Goal: Task Accomplishment & Management: Complete application form

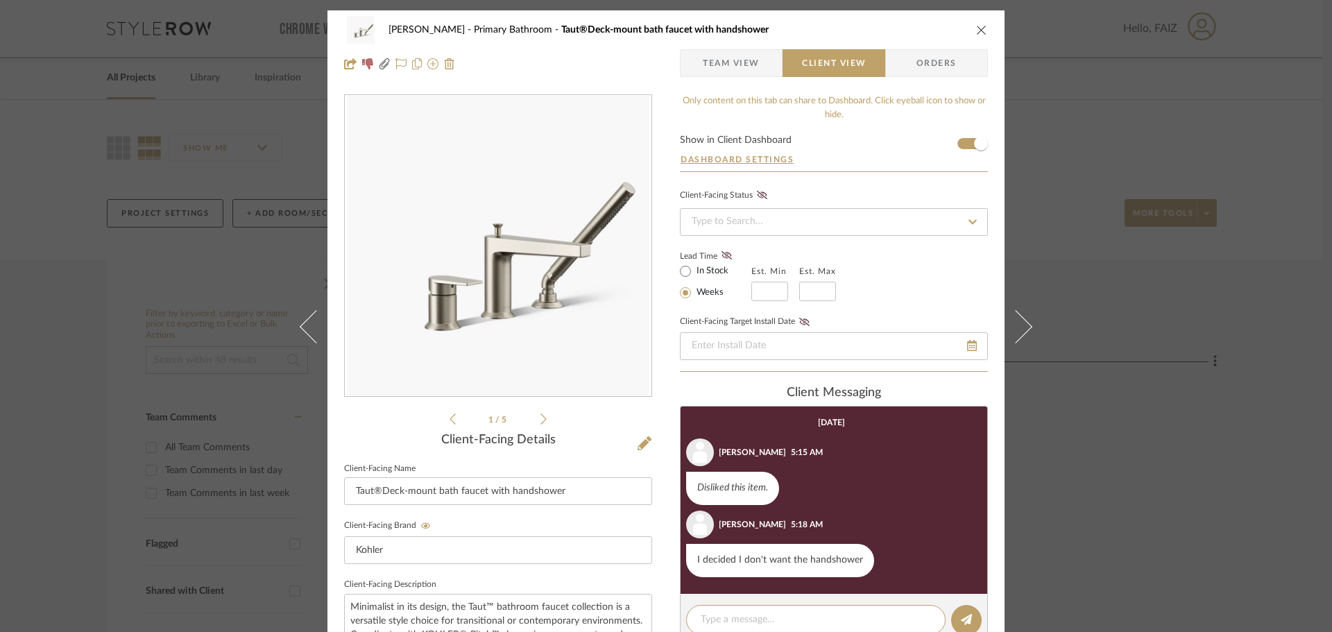
click at [977, 31] on icon "close" at bounding box center [981, 29] width 11 height 11
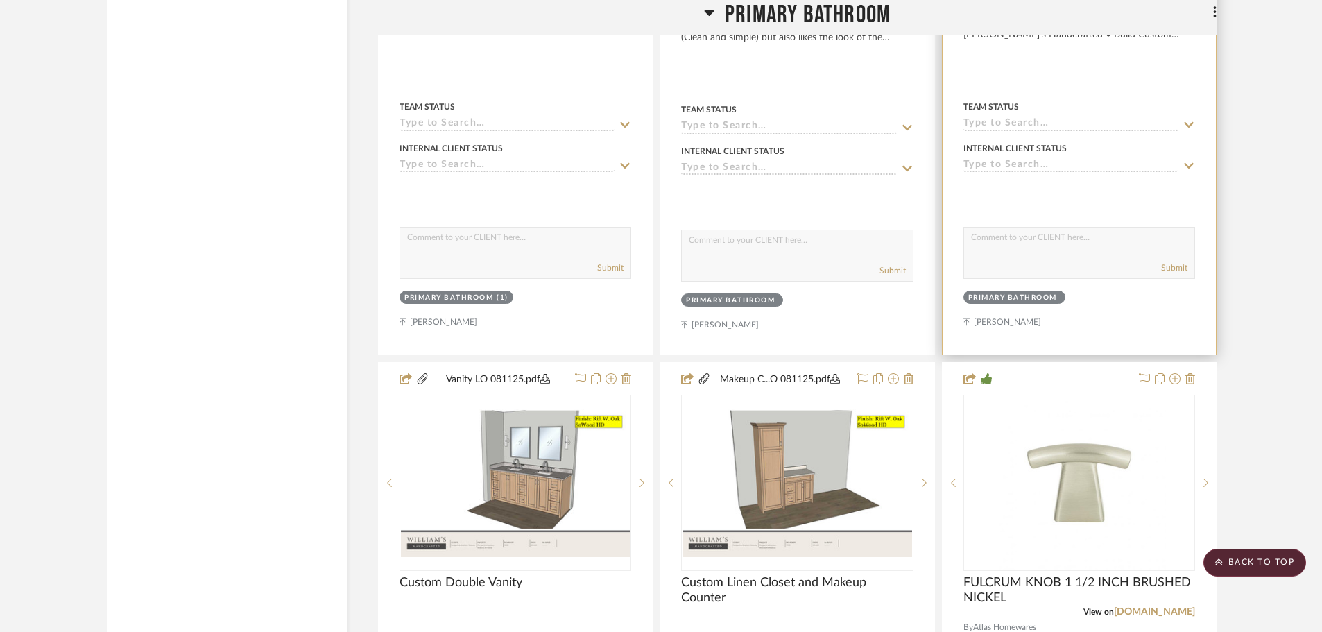
scroll to position [3468, 0]
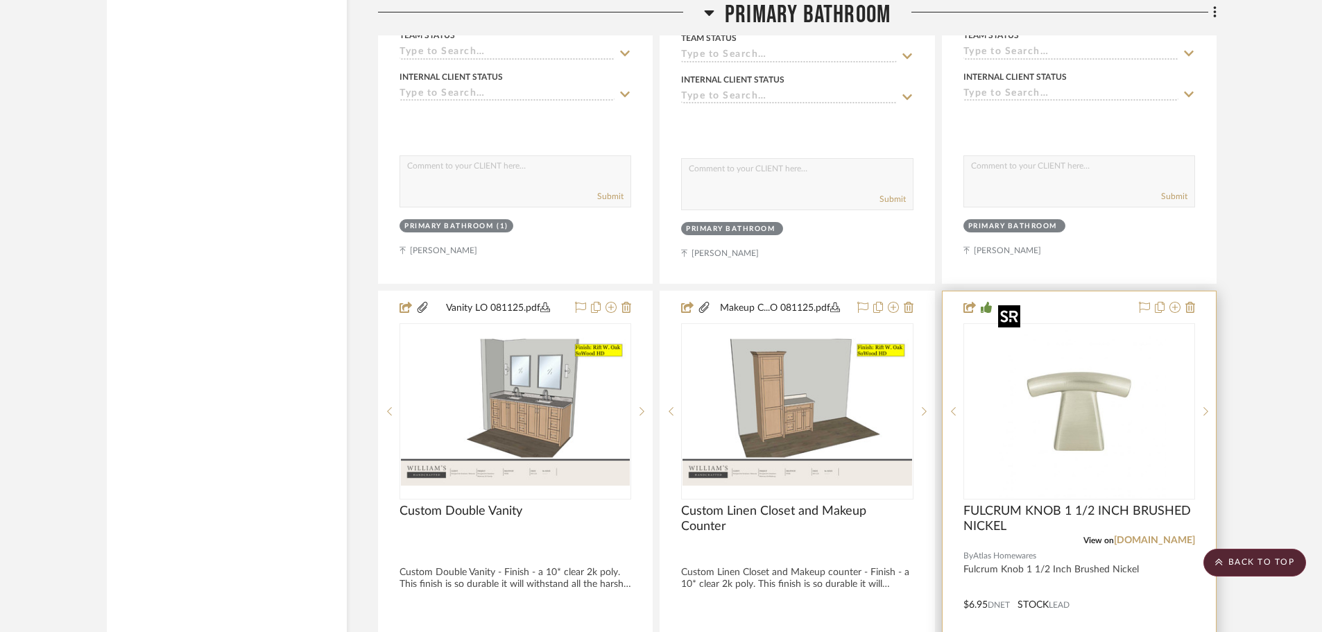
click at [1027, 443] on img "0" at bounding box center [1079, 411] width 173 height 173
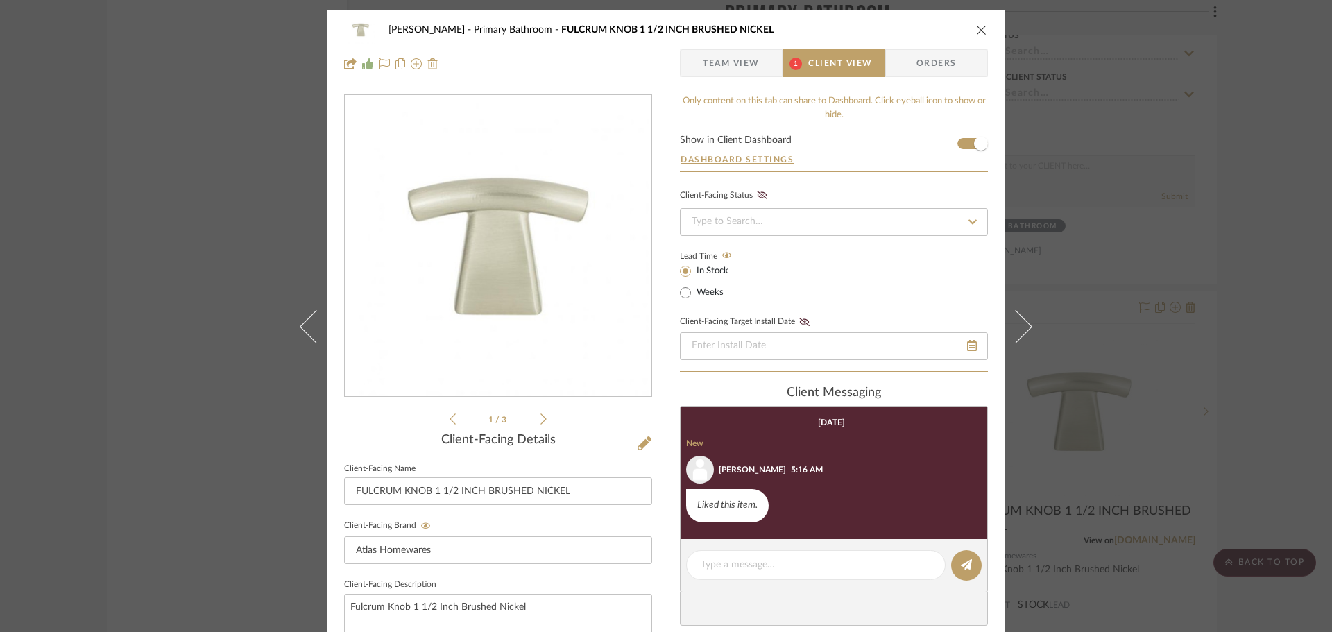
click at [976, 31] on icon "close" at bounding box center [981, 29] width 11 height 11
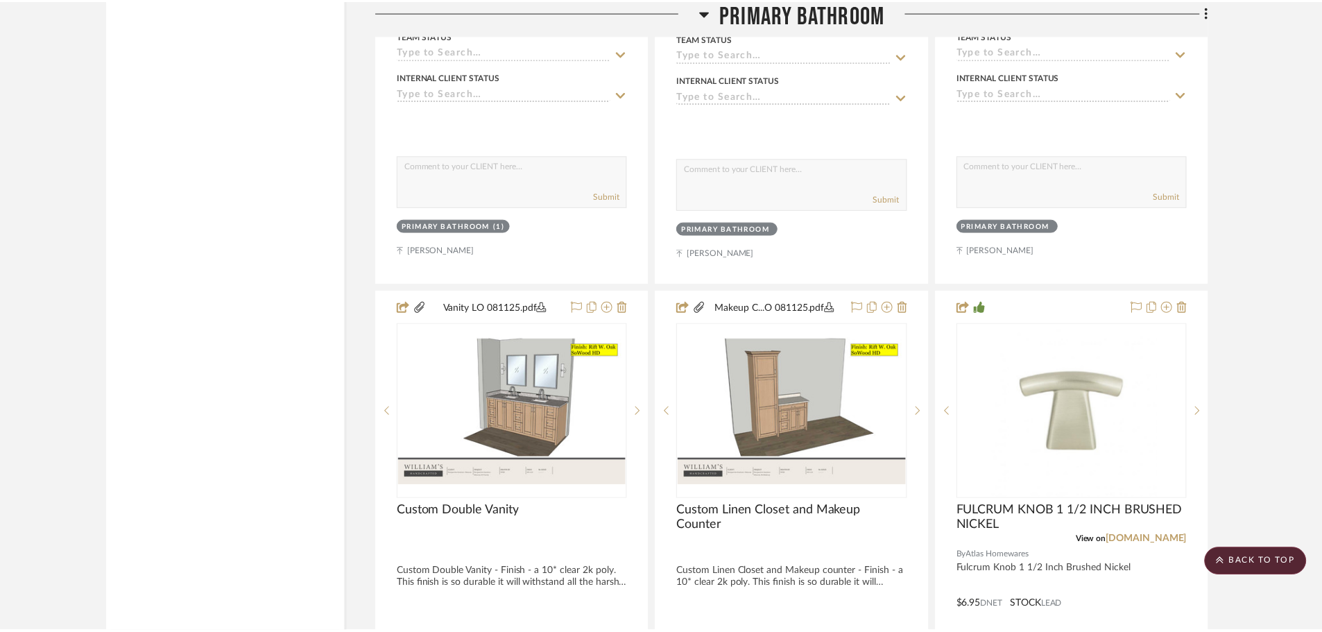
scroll to position [3468, 0]
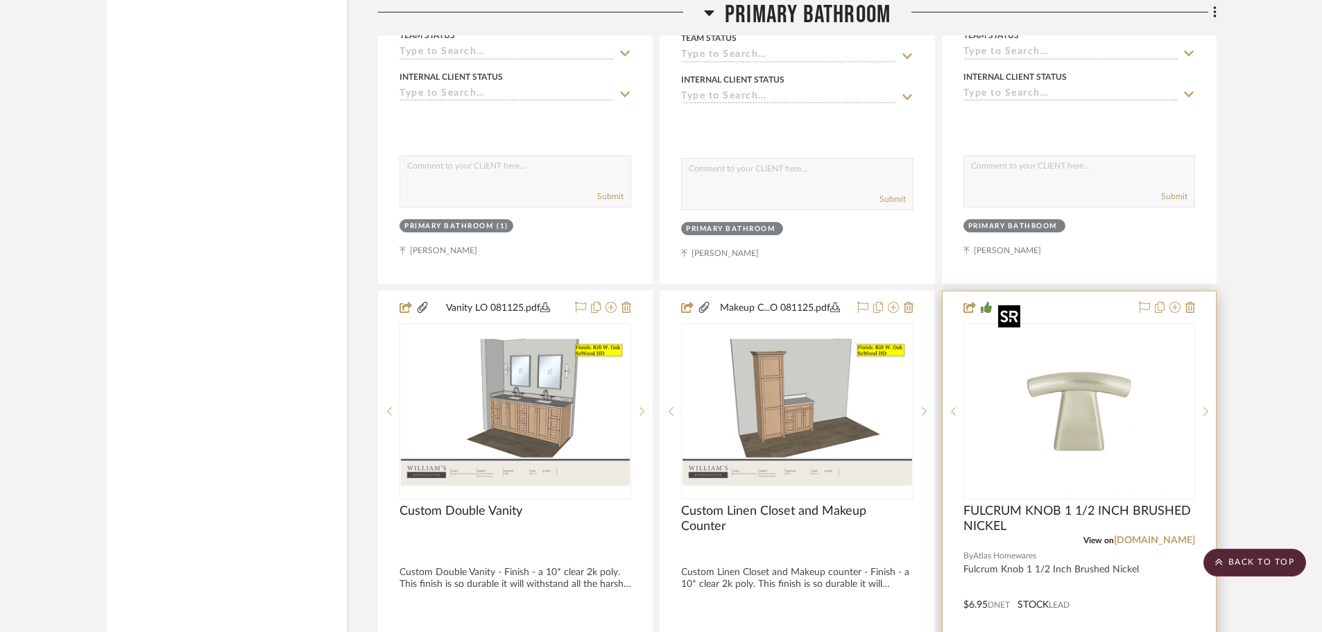
click at [1136, 421] on img "0" at bounding box center [1079, 411] width 173 height 173
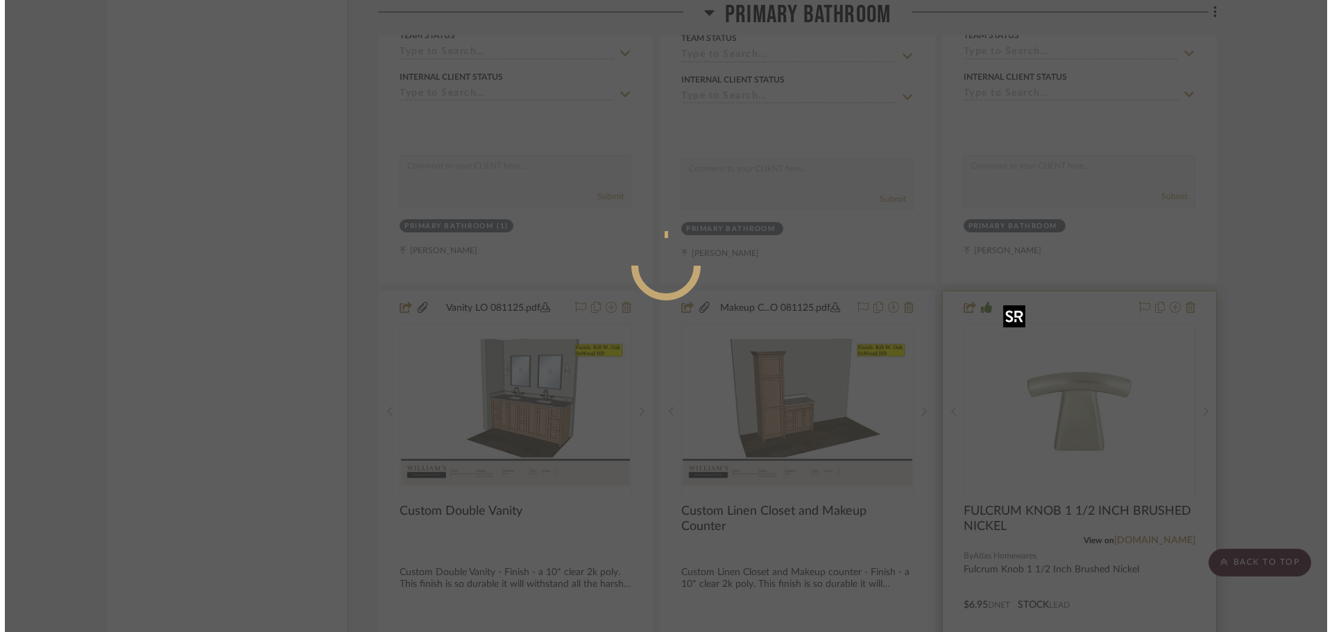
scroll to position [0, 0]
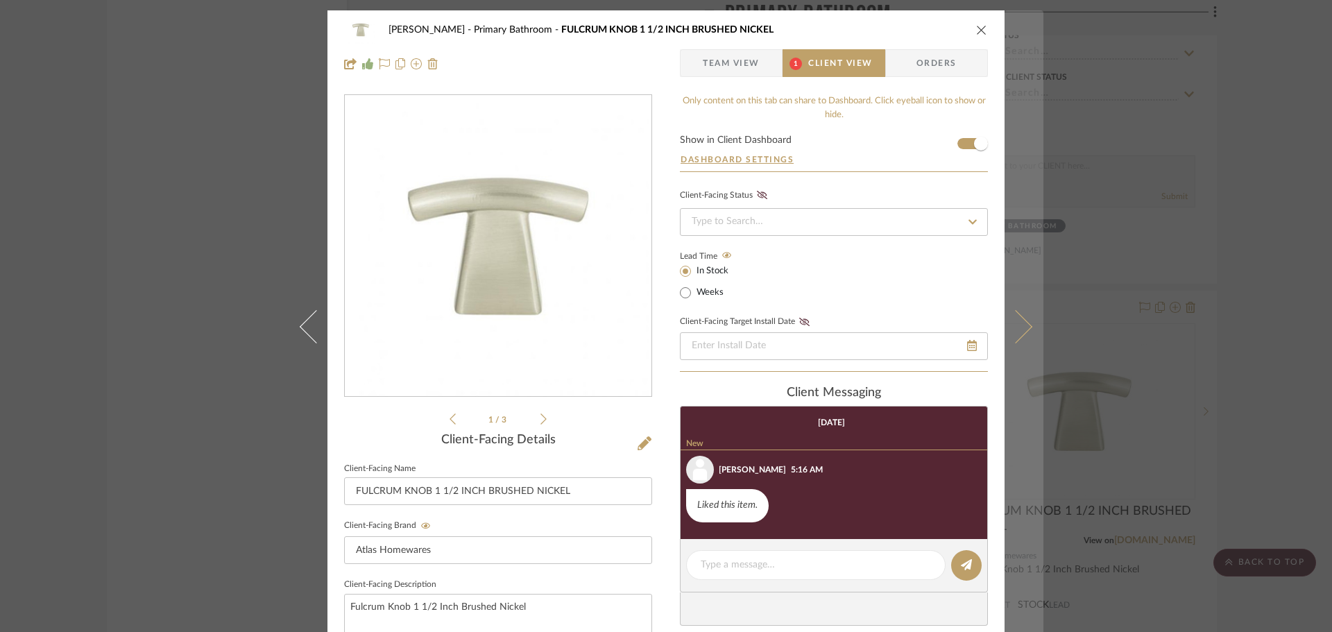
click at [1021, 332] on icon at bounding box center [1015, 325] width 33 height 33
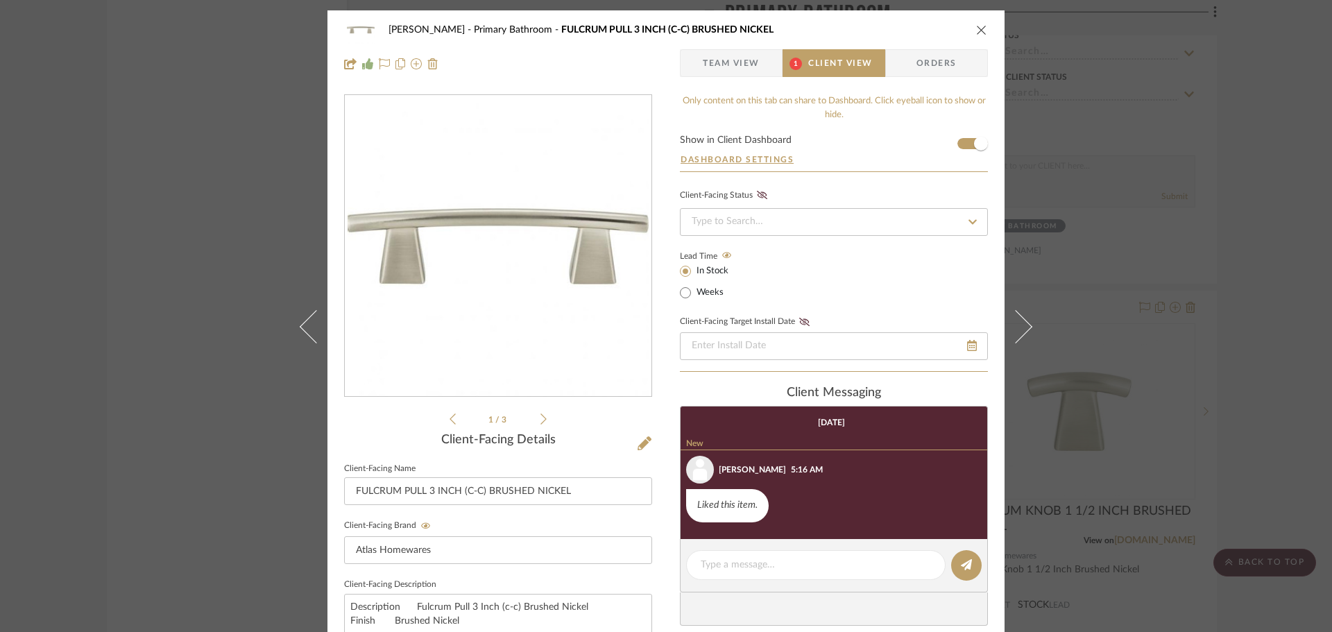
click at [1021, 332] on icon at bounding box center [1015, 325] width 33 height 33
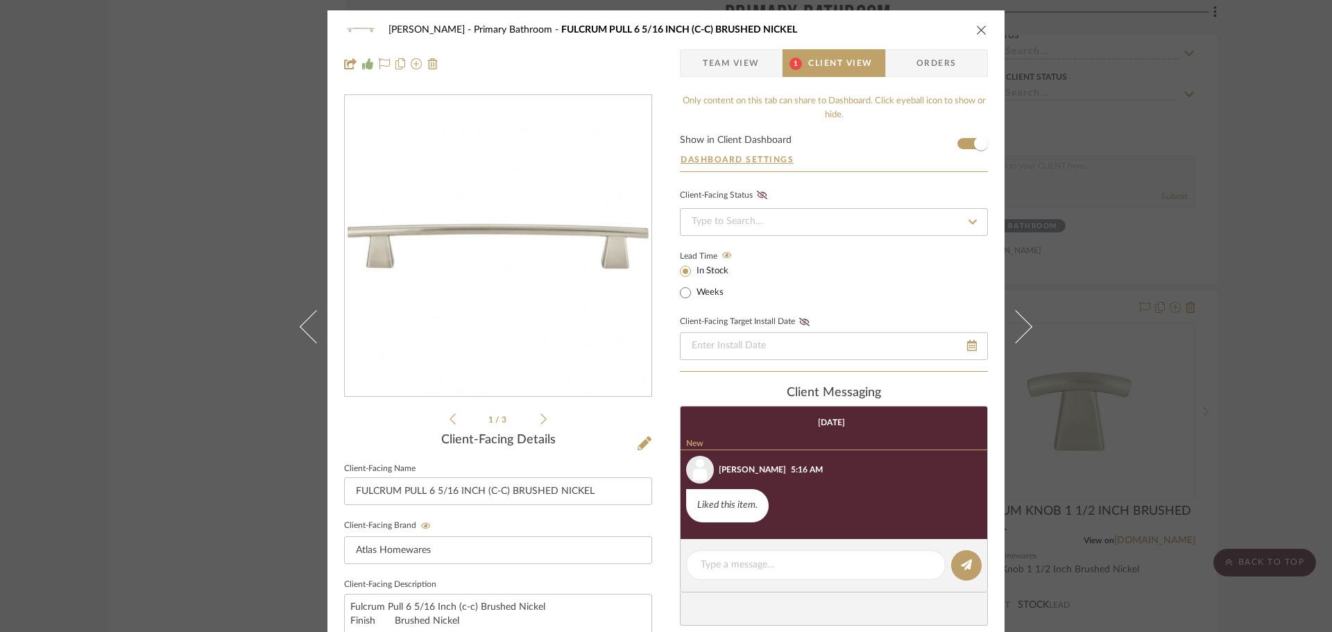
click at [1021, 332] on icon at bounding box center [1015, 325] width 33 height 33
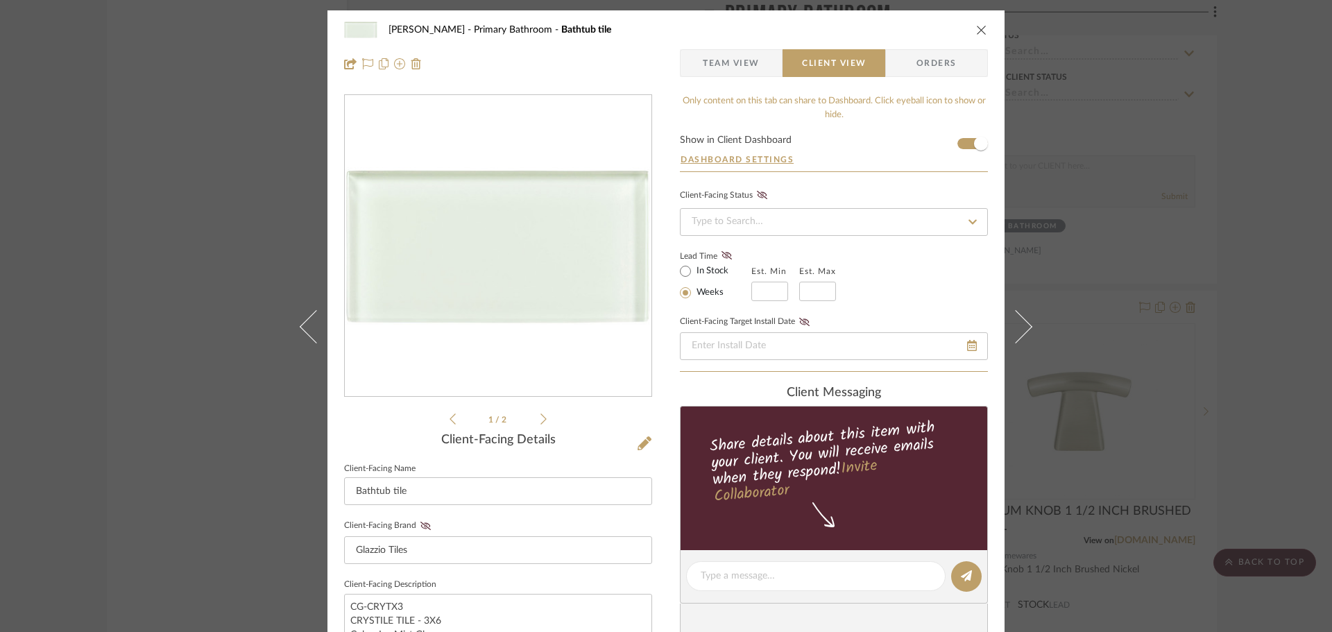
click at [1021, 332] on icon at bounding box center [1015, 325] width 33 height 33
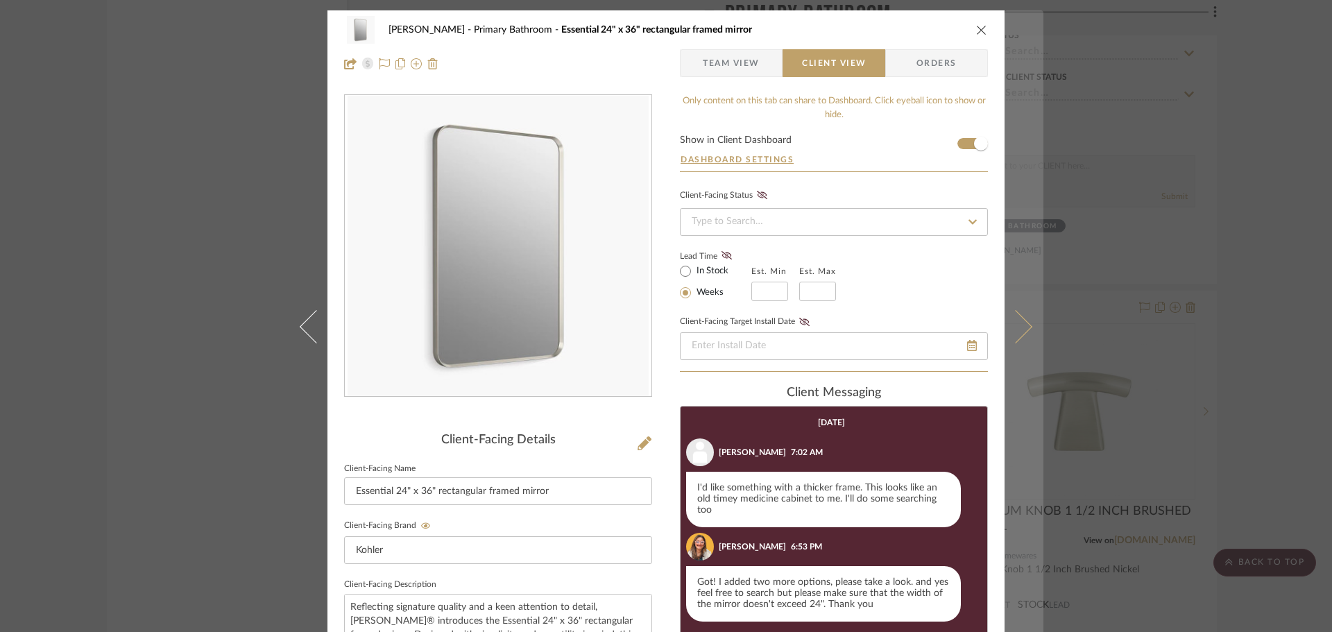
click at [1017, 345] on button at bounding box center [1023, 326] width 39 height 632
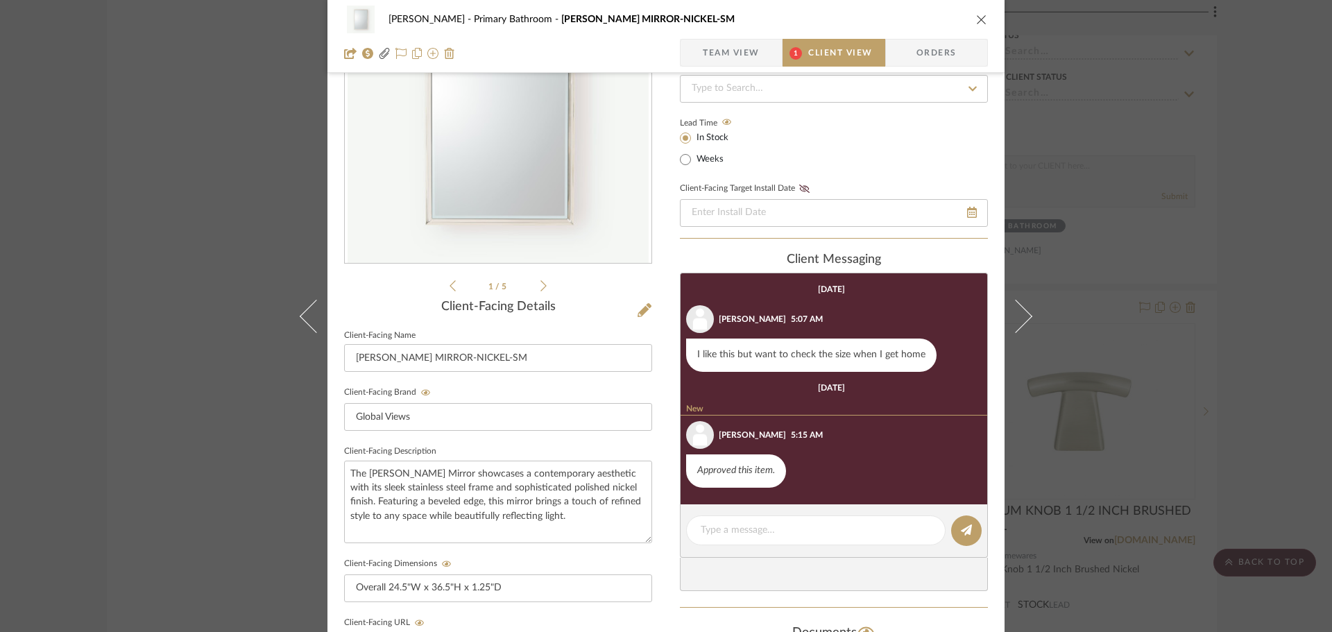
scroll to position [139, 0]
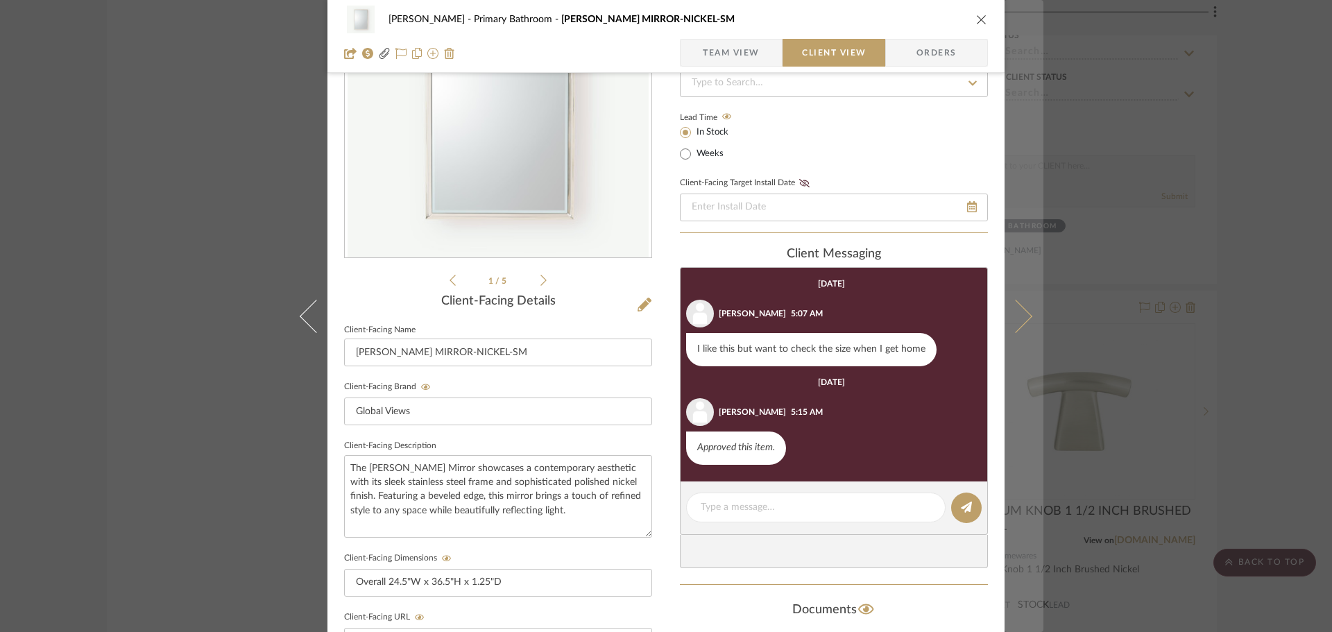
click at [1022, 327] on button at bounding box center [1023, 316] width 39 height 632
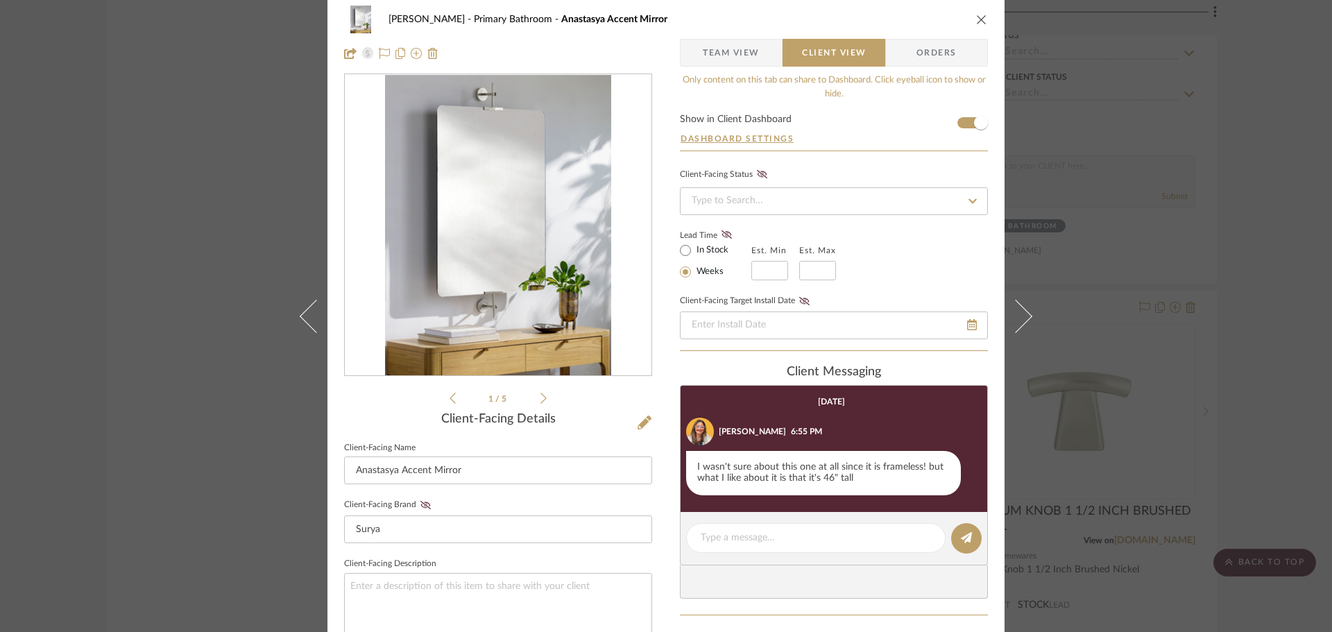
scroll to position [0, 0]
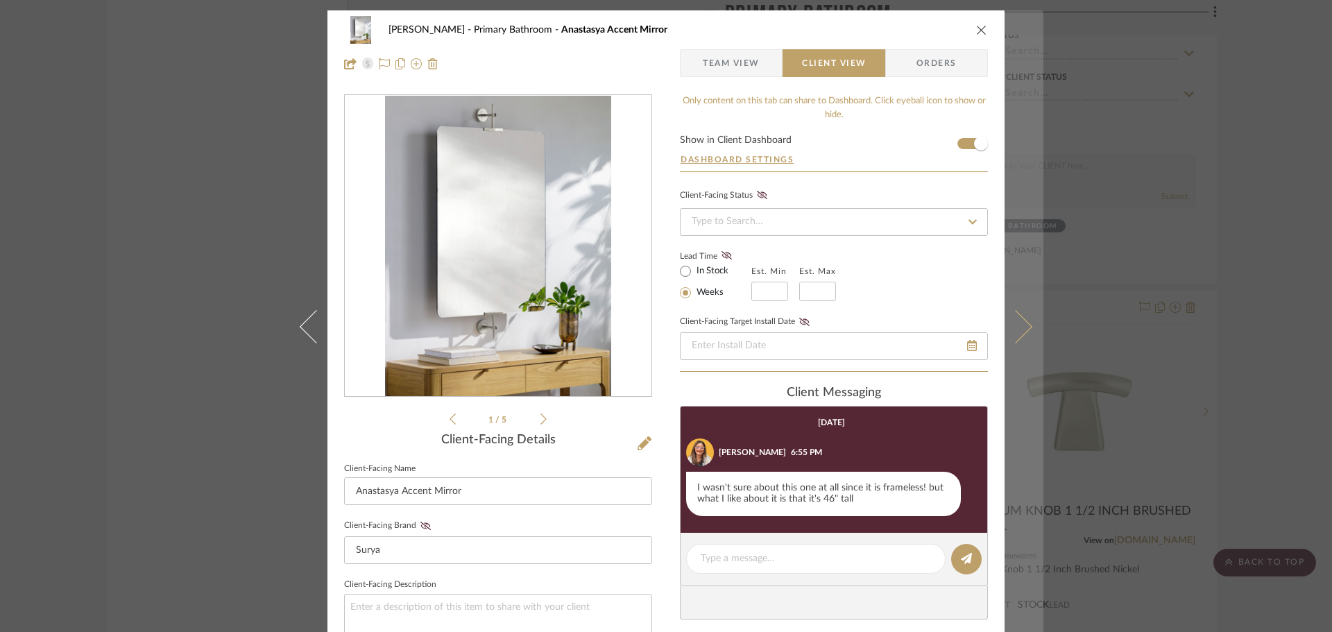
click at [1026, 314] on button at bounding box center [1023, 326] width 39 height 632
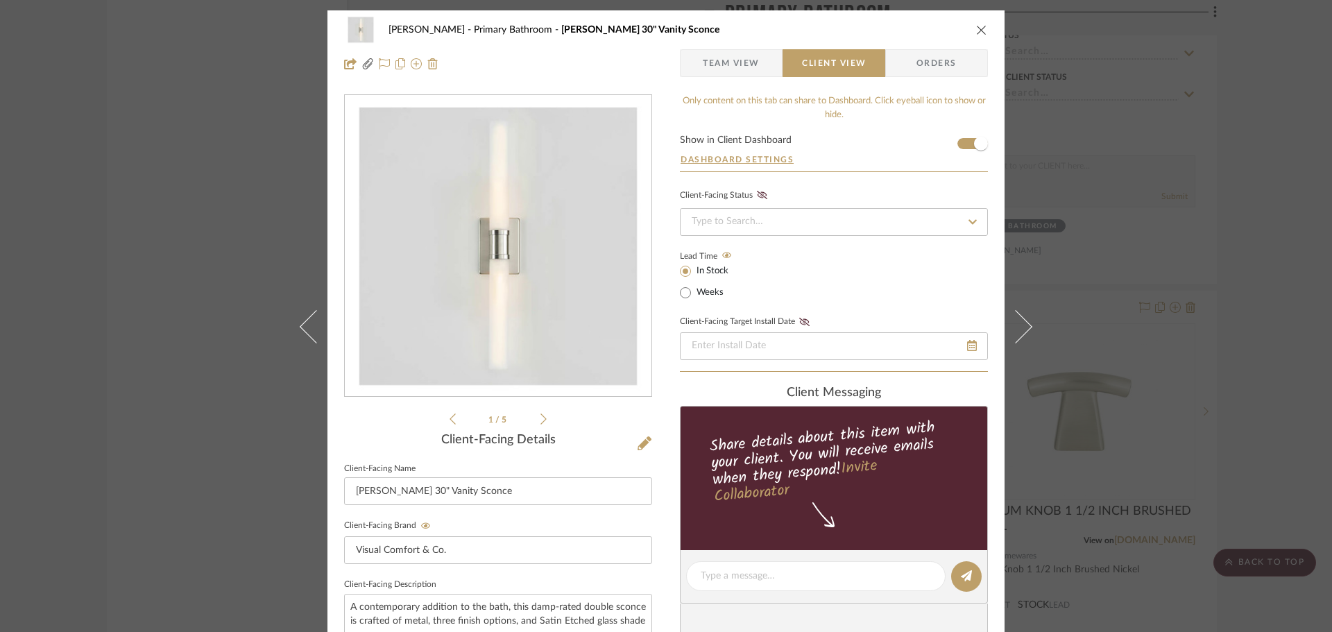
click at [1026, 314] on button at bounding box center [1023, 326] width 39 height 632
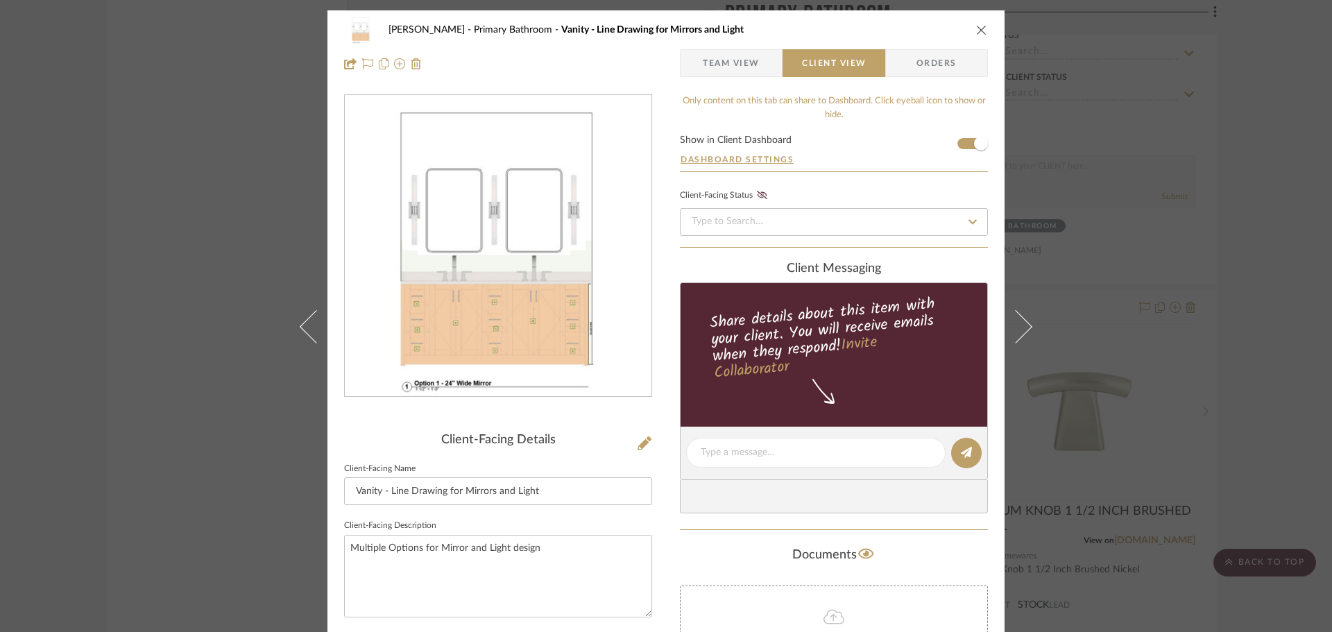
click at [303, 329] on icon at bounding box center [316, 325] width 33 height 33
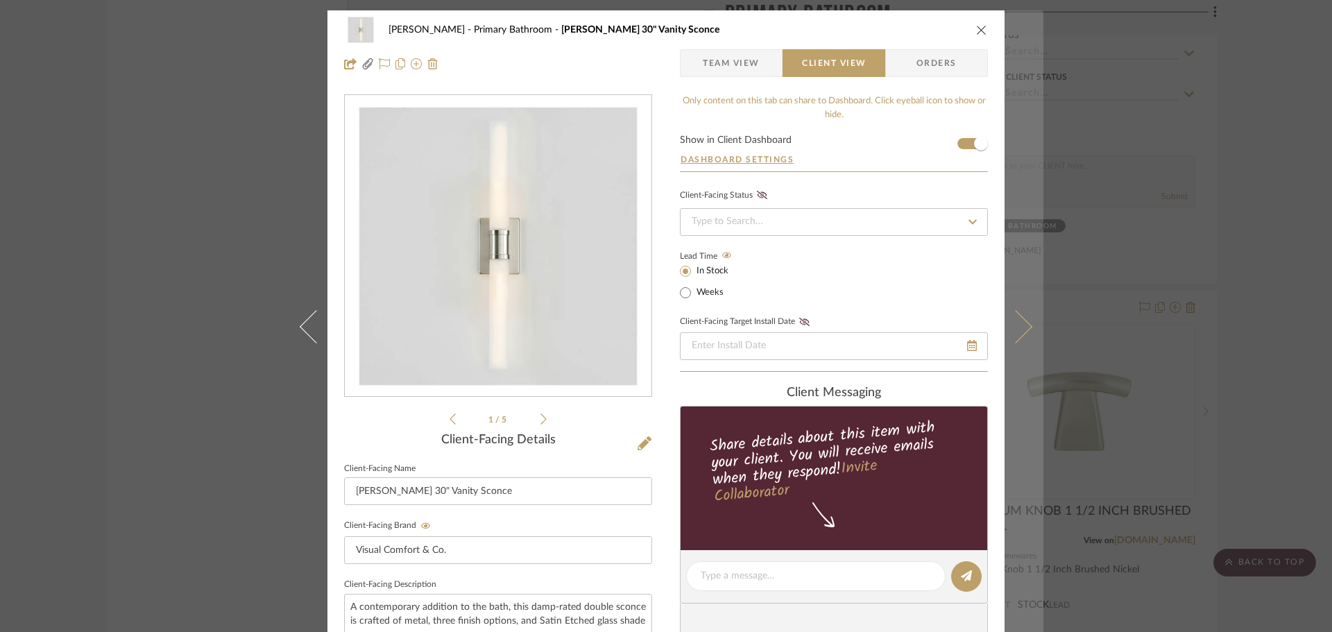
click at [1027, 325] on button at bounding box center [1023, 326] width 39 height 632
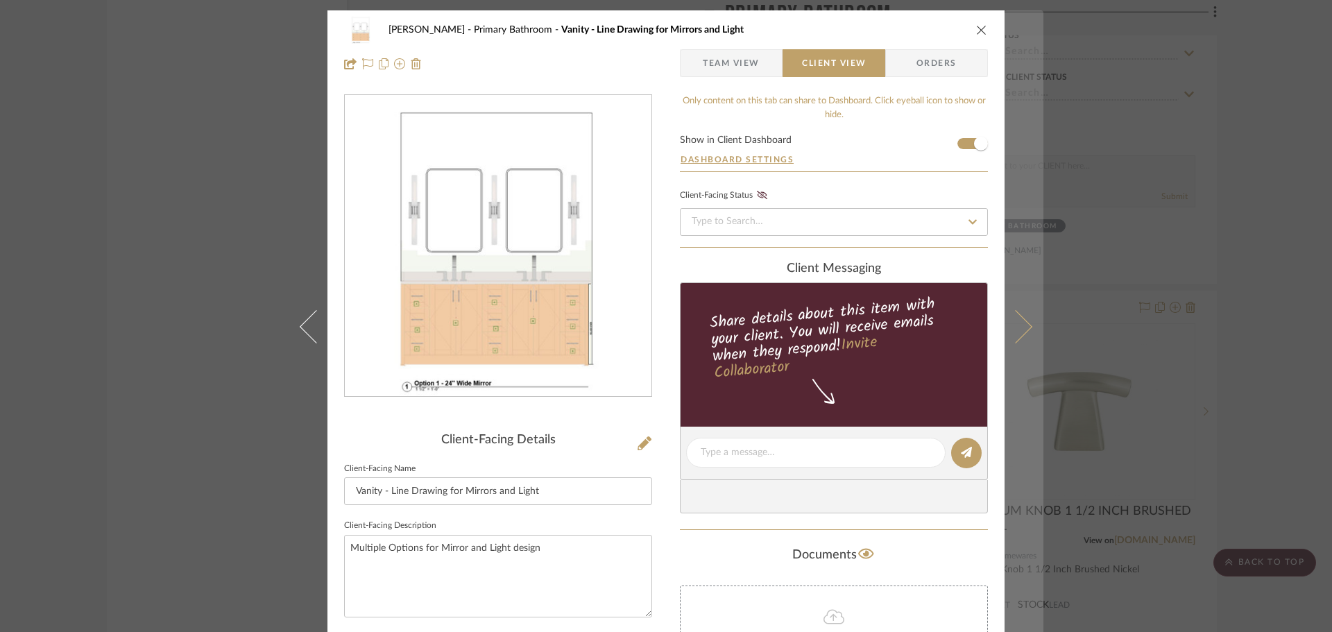
click at [1027, 327] on button at bounding box center [1023, 326] width 39 height 632
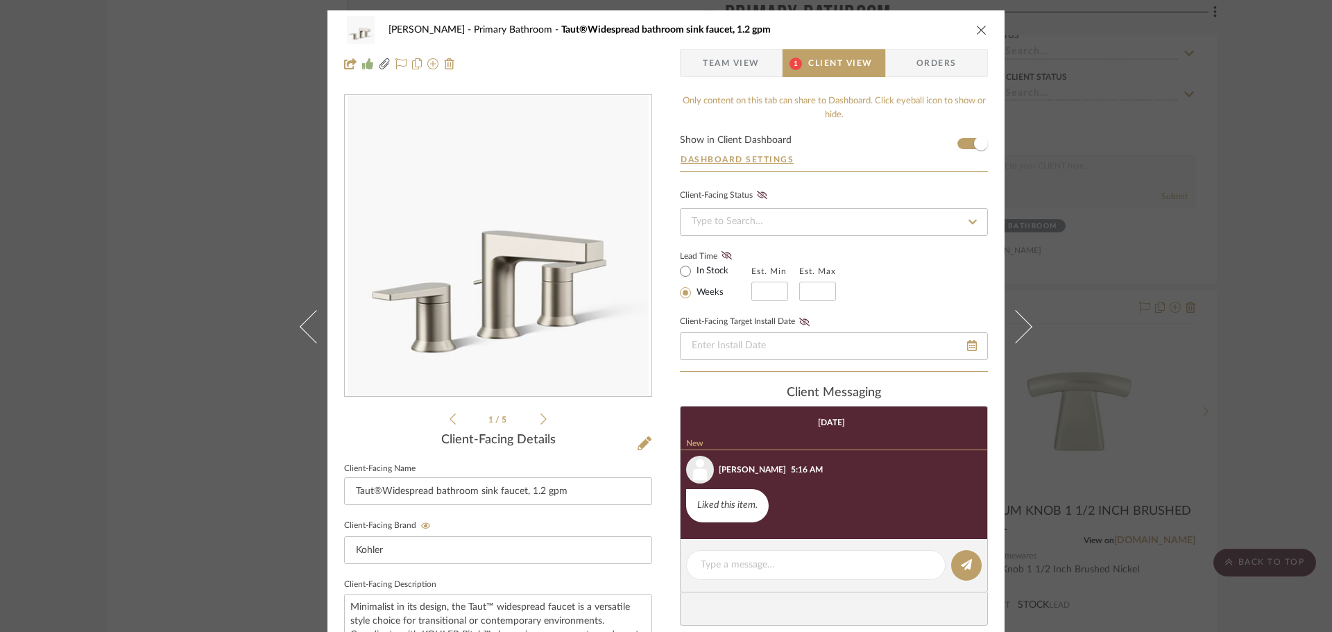
click at [1027, 335] on button at bounding box center [1023, 326] width 39 height 632
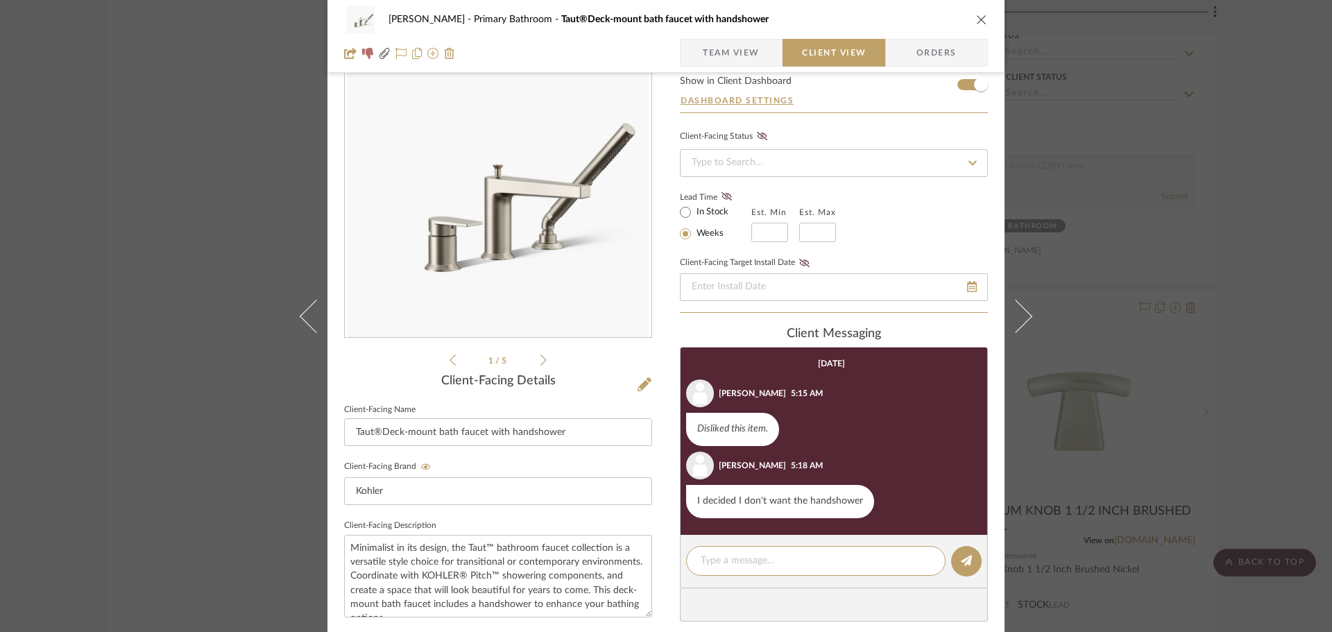
scroll to position [51, 0]
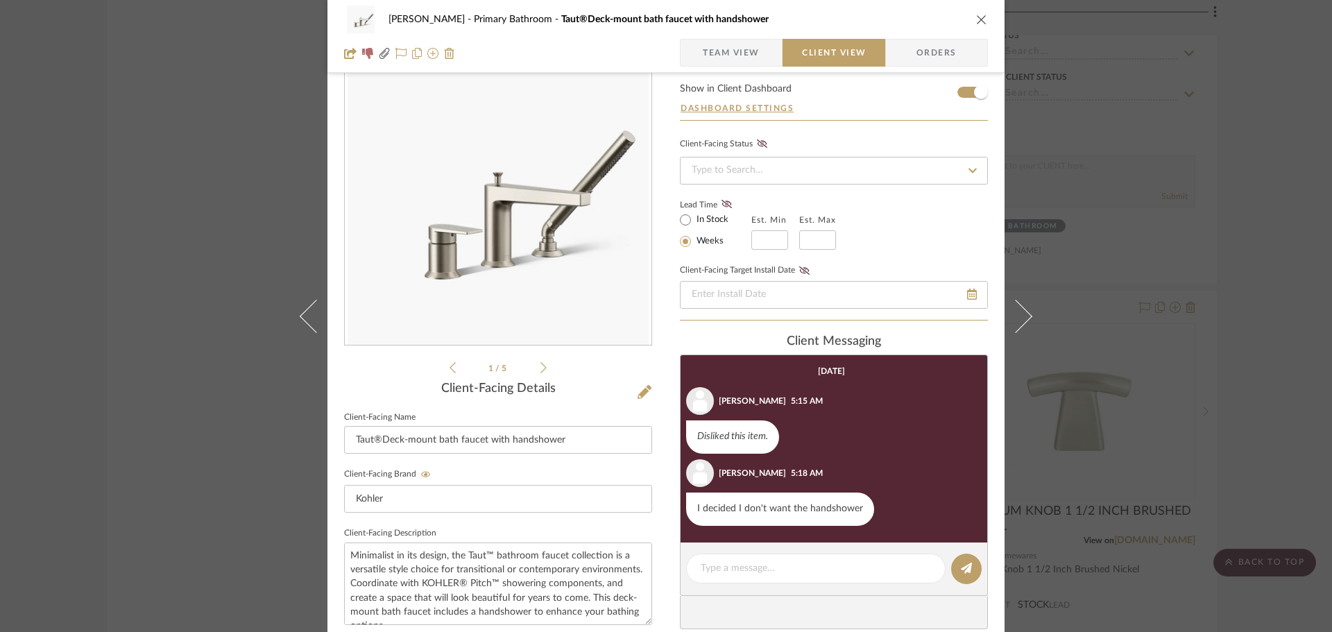
click at [1027, 335] on button at bounding box center [1023, 316] width 39 height 632
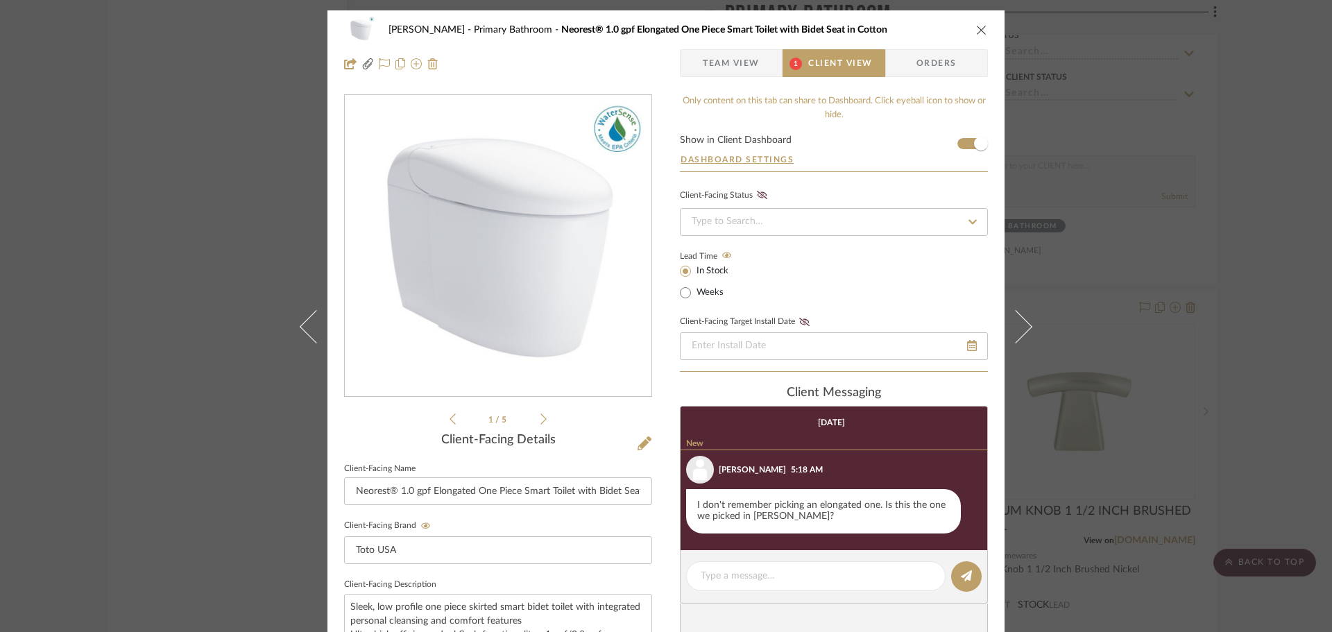
click at [1027, 335] on button at bounding box center [1023, 326] width 39 height 632
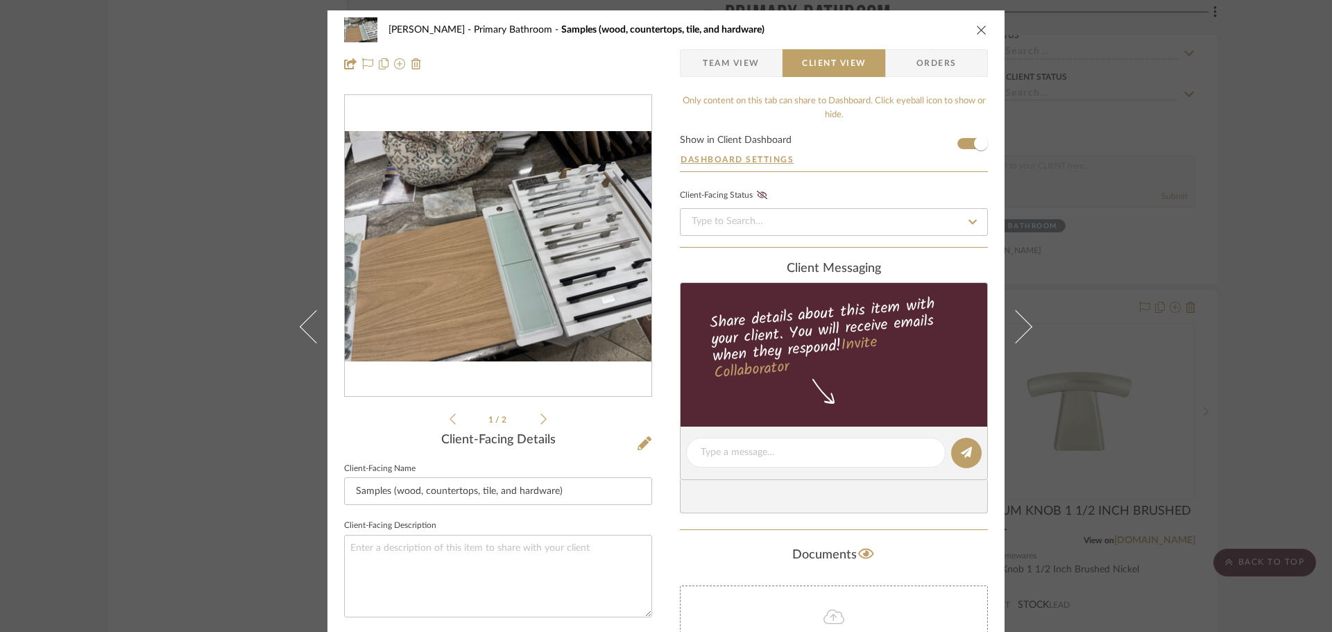
click at [1027, 335] on button at bounding box center [1023, 326] width 39 height 632
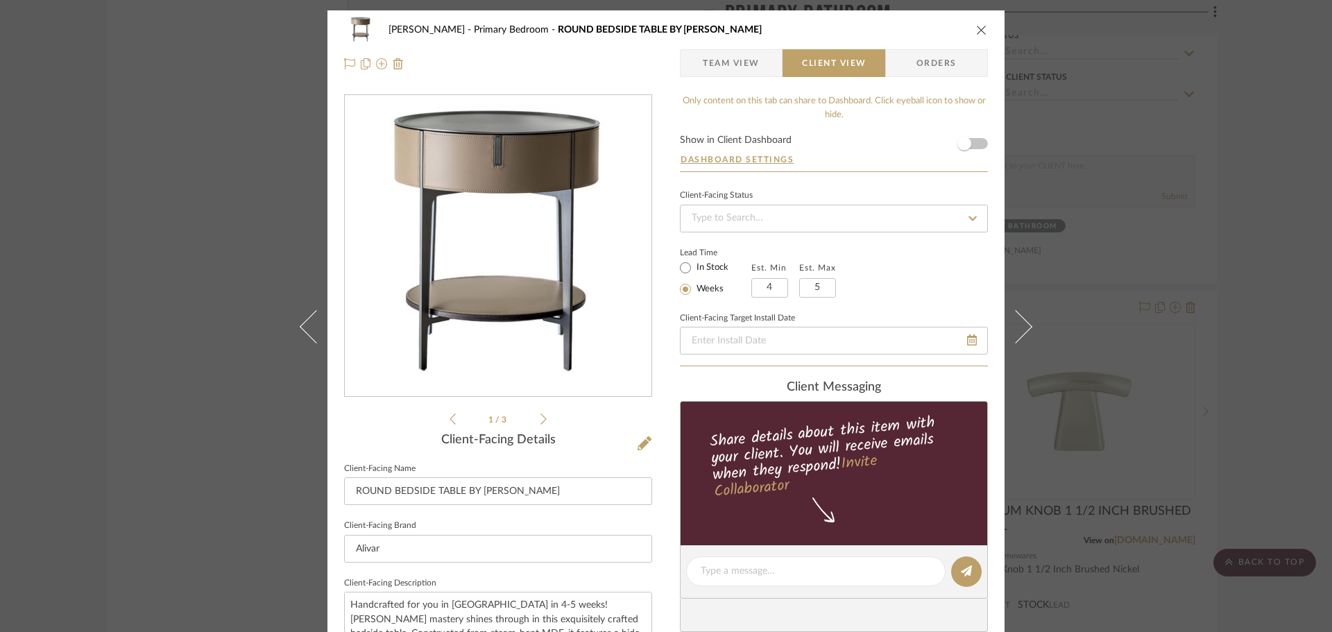
click at [1031, 337] on button at bounding box center [1023, 326] width 39 height 632
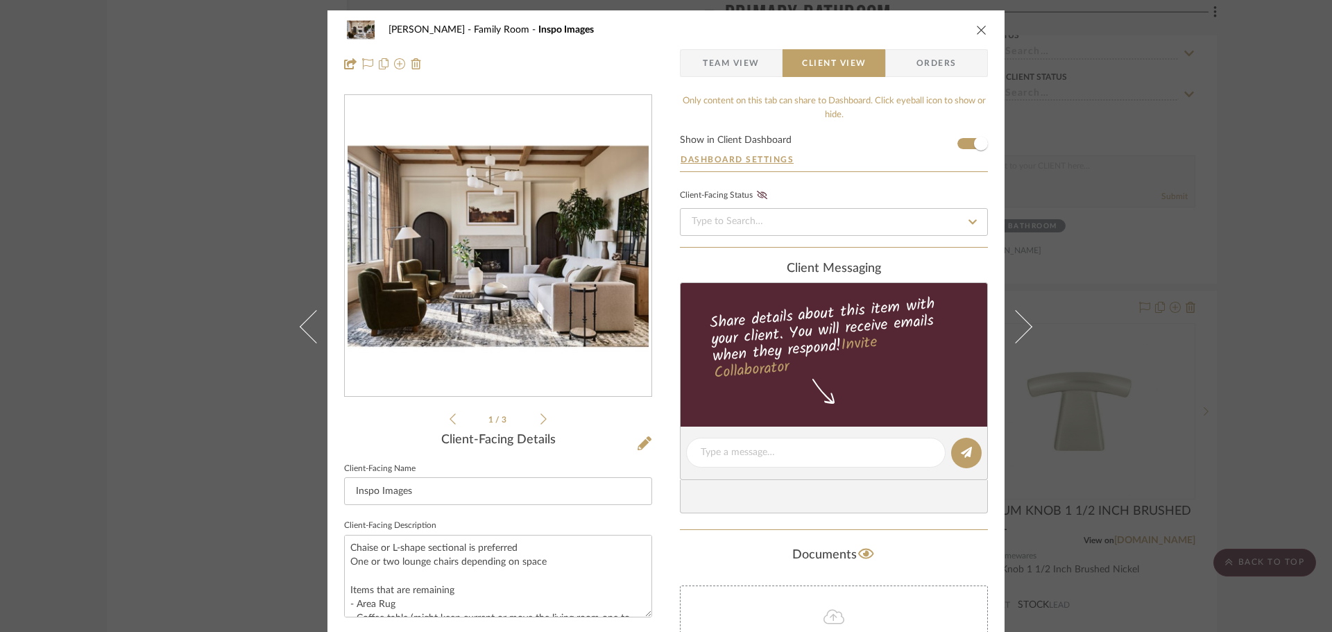
click at [976, 33] on icon "close" at bounding box center [981, 29] width 11 height 11
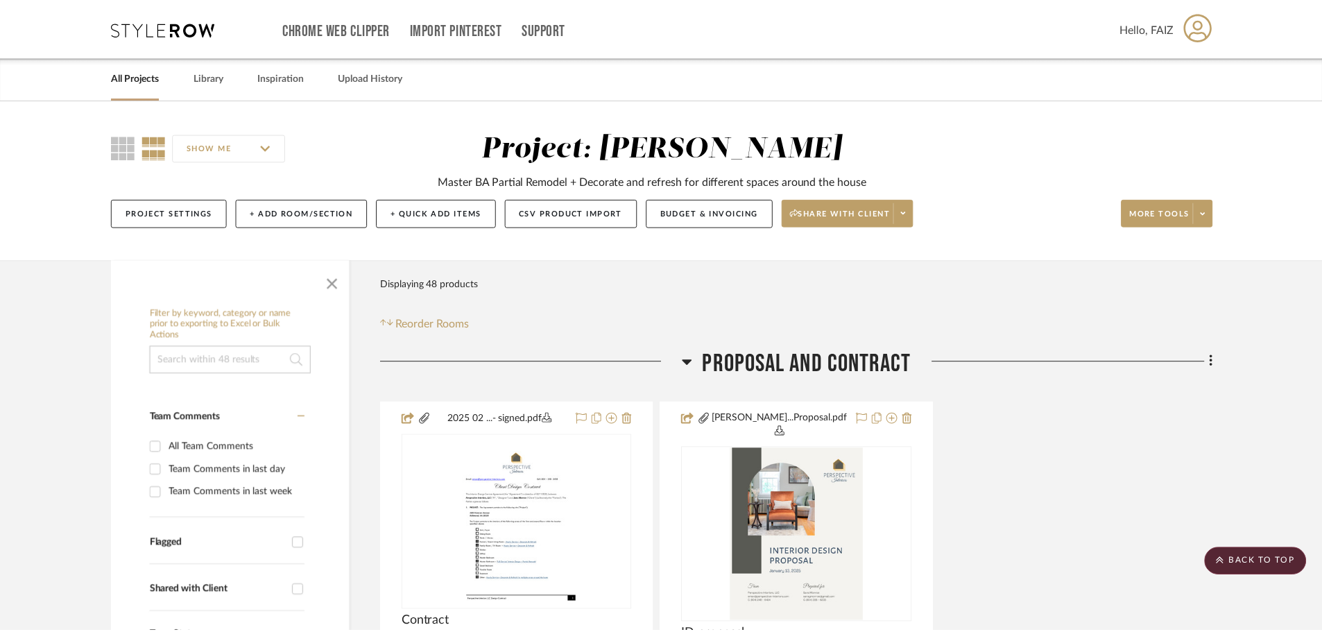
scroll to position [3468, 0]
